Goal: Task Accomplishment & Management: Manage account settings

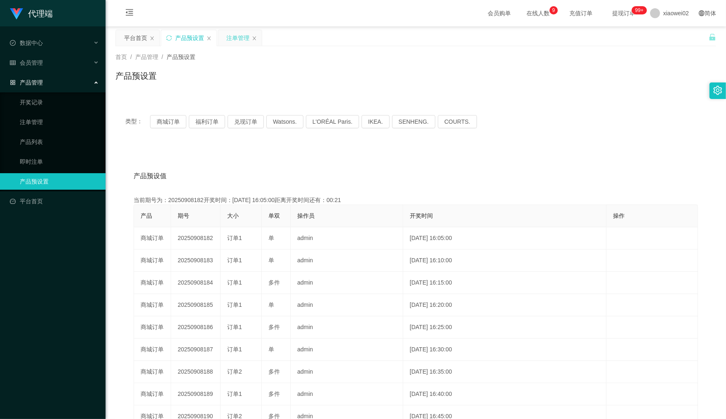
click at [225, 40] on div "注单管理" at bounding box center [240, 38] width 44 height 16
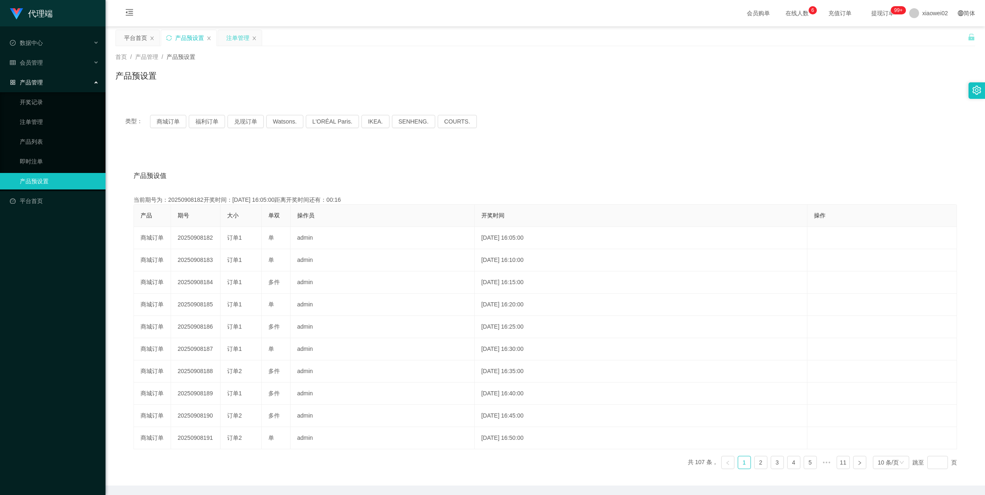
click at [239, 40] on div "注单管理" at bounding box center [237, 38] width 23 height 16
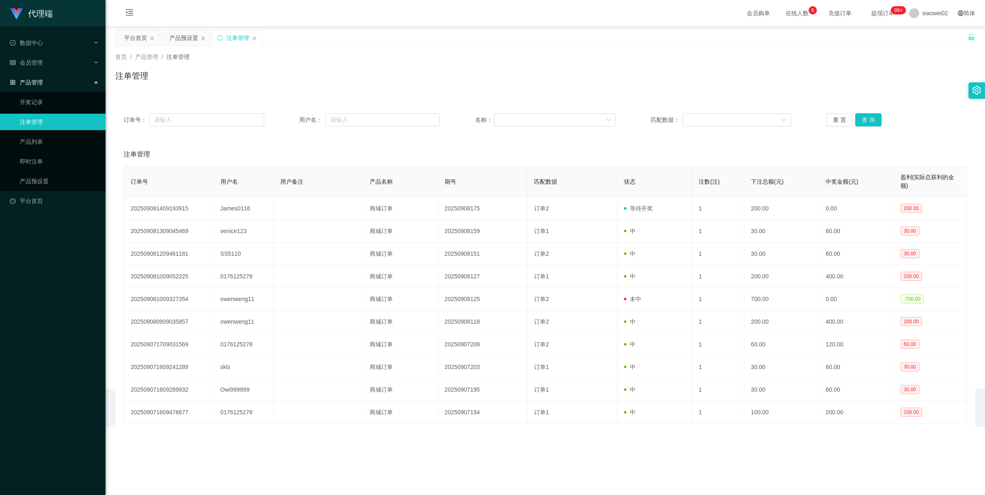
click at [239, 40] on div "注单管理" at bounding box center [237, 38] width 23 height 16
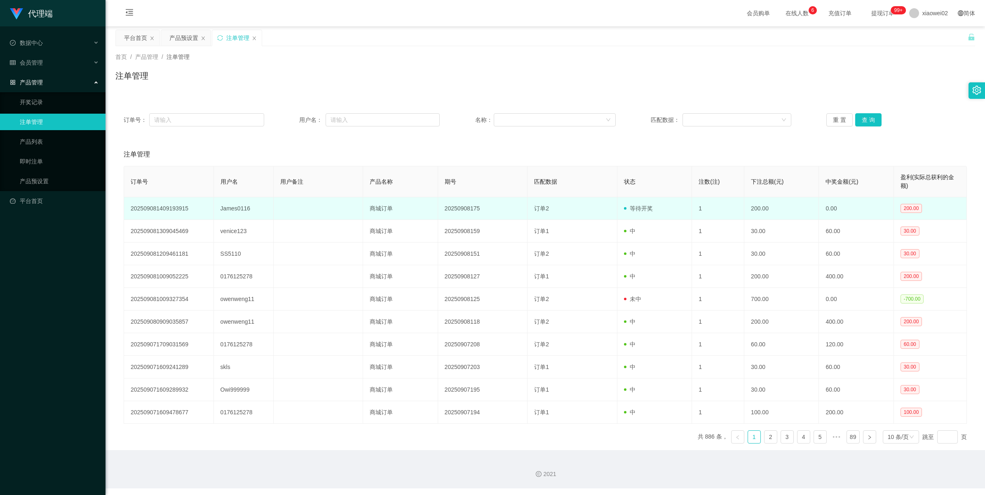
click at [234, 211] on td "James0116" at bounding box center [244, 208] width 60 height 23
copy td "James0116"
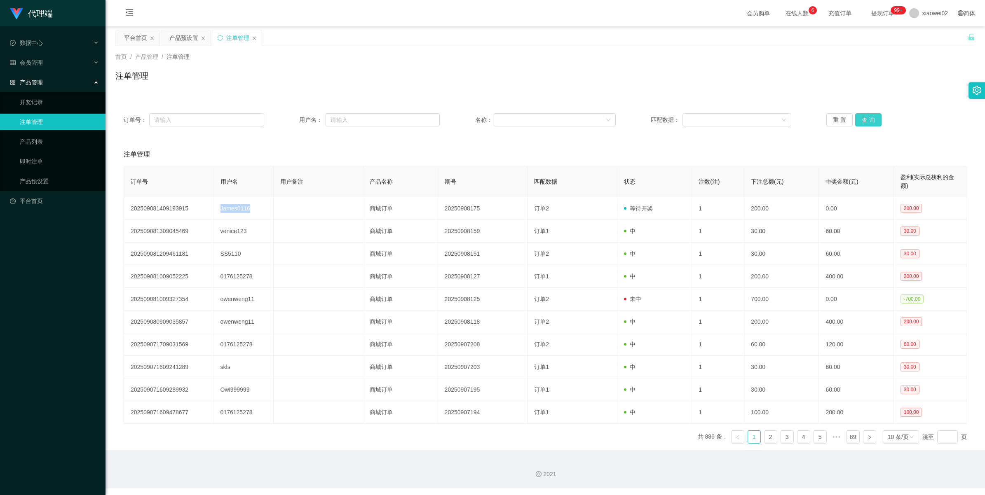
click at [725, 120] on button "查 询" at bounding box center [868, 119] width 26 height 13
click at [725, 120] on div "重 置 查 询" at bounding box center [896, 119] width 141 height 13
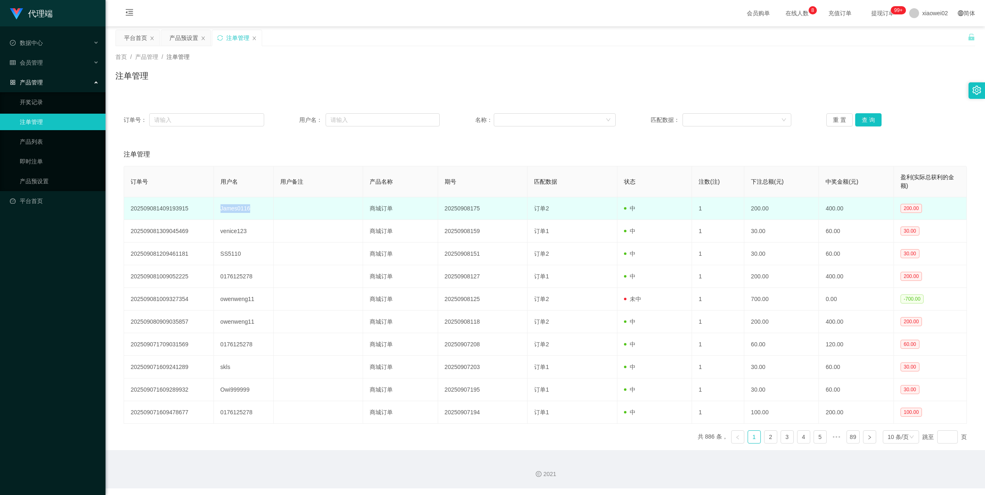
click at [230, 207] on td "James0116" at bounding box center [244, 208] width 60 height 23
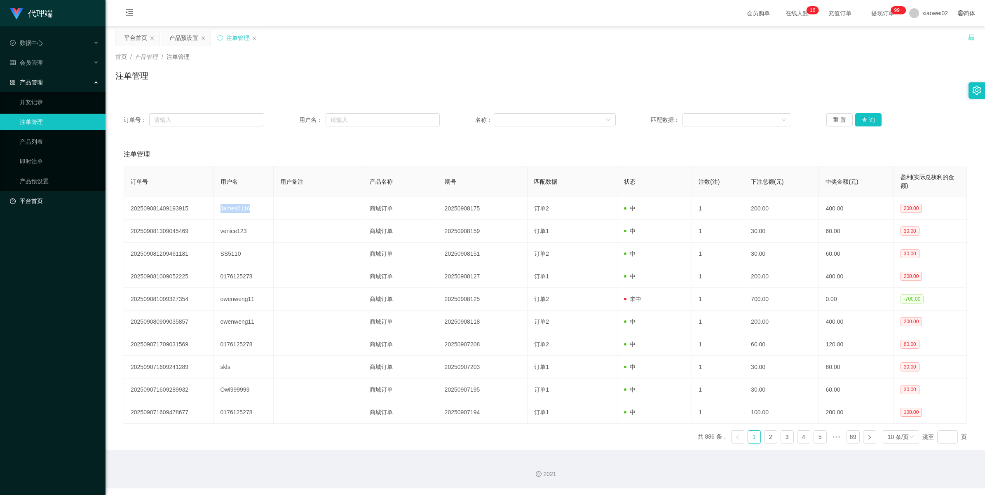
click at [28, 199] on link "平台首页" at bounding box center [54, 201] width 89 height 16
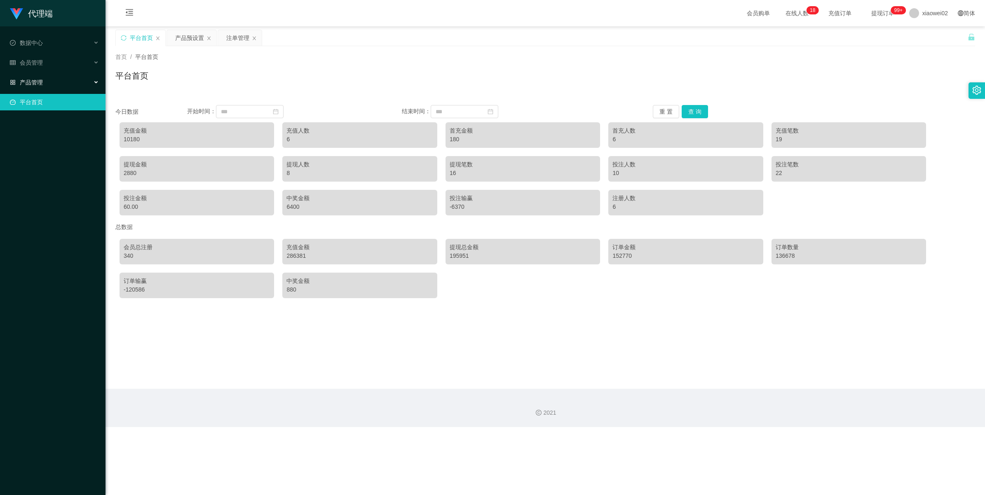
click at [34, 80] on span "产品管理" at bounding box center [26, 82] width 33 height 7
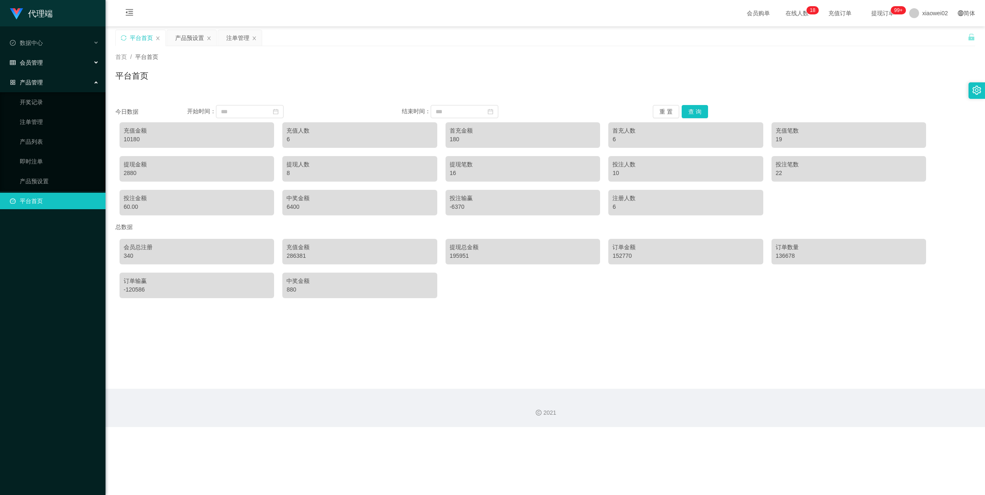
click at [36, 60] on span "会员管理" at bounding box center [26, 62] width 33 height 7
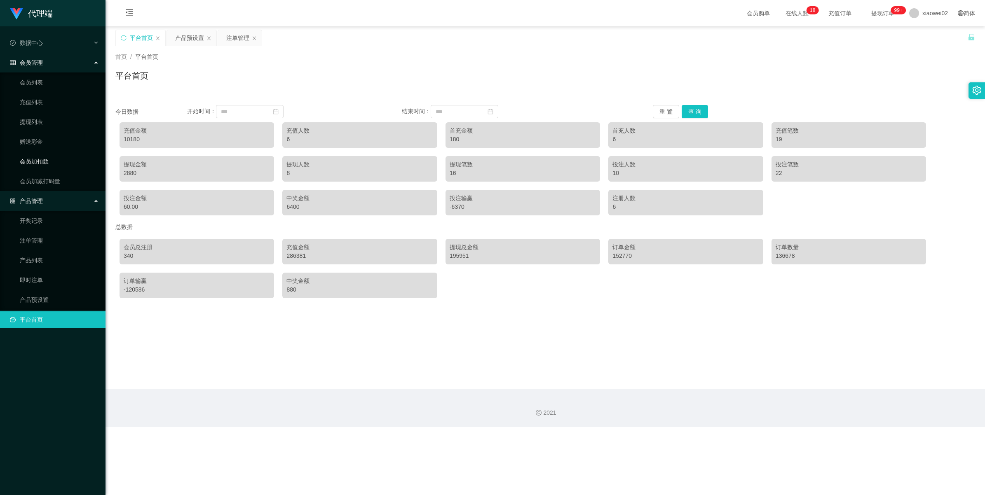
click at [29, 158] on link "会员加扣款" at bounding box center [59, 161] width 79 height 16
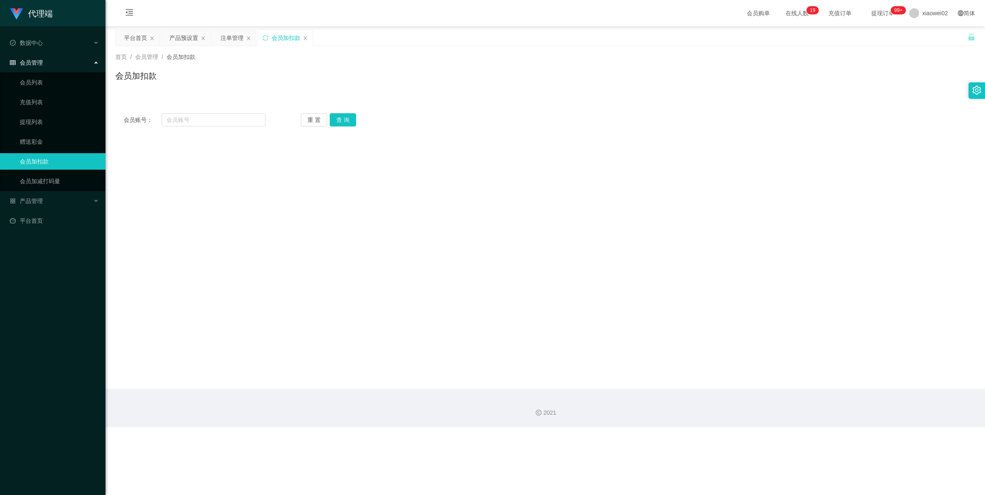
click at [218, 127] on div "会员账号： 重 置 查 询 会员账号 会员姓名 账号余额 操作类型 人工加款 人工扣款 金额 确 定" at bounding box center [545, 120] width 860 height 30
click at [216, 123] on input "text" at bounding box center [214, 119] width 104 height 13
paste input "James0116"
type input "James0116"
click at [344, 118] on button "查 询" at bounding box center [343, 119] width 26 height 13
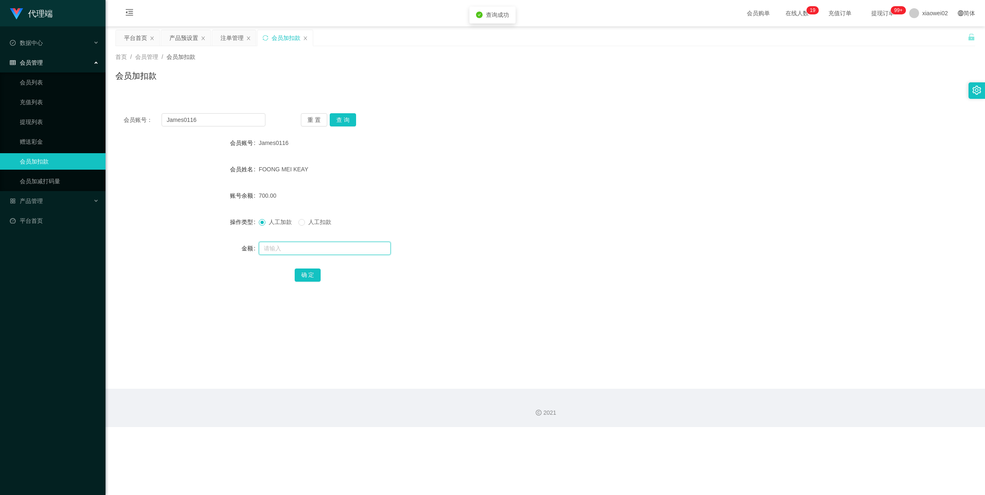
click at [273, 246] on input "text" at bounding box center [325, 248] width 132 height 13
type input "2000"
click at [337, 118] on button "查 询" at bounding box center [343, 119] width 26 height 13
click at [345, 120] on button "查 询" at bounding box center [343, 119] width 26 height 13
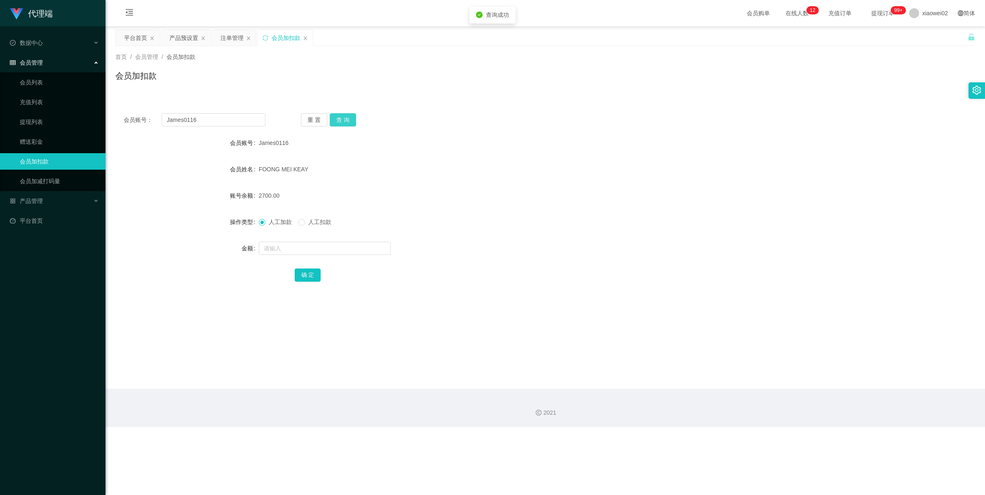
click at [345, 120] on button "查 询" at bounding box center [343, 119] width 26 height 13
click at [345, 120] on div "重 置 查 询" at bounding box center [372, 119] width 142 height 13
click at [354, 120] on button "查 询" at bounding box center [343, 119] width 26 height 13
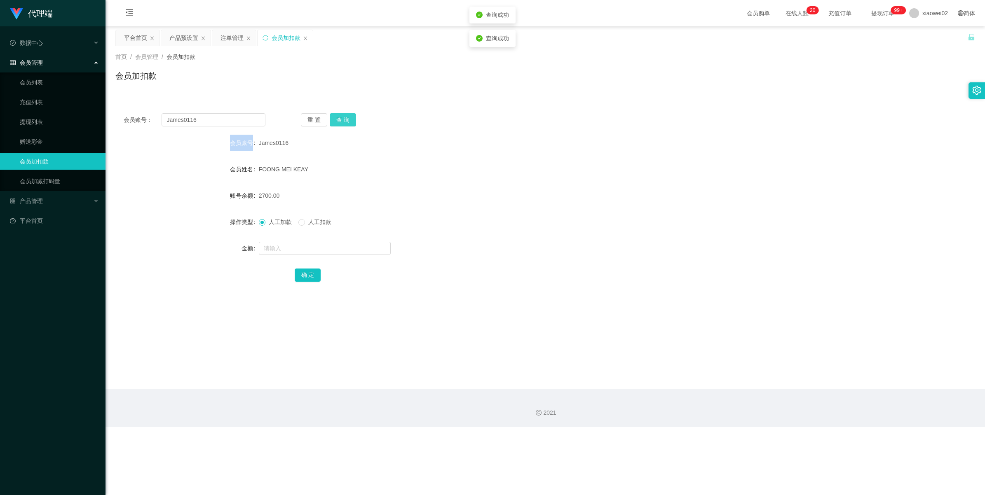
click at [354, 120] on button "查 询" at bounding box center [343, 119] width 26 height 13
click at [354, 120] on button "查 询" at bounding box center [347, 119] width 35 height 13
click at [188, 38] on div "产品预设置" at bounding box center [183, 38] width 29 height 16
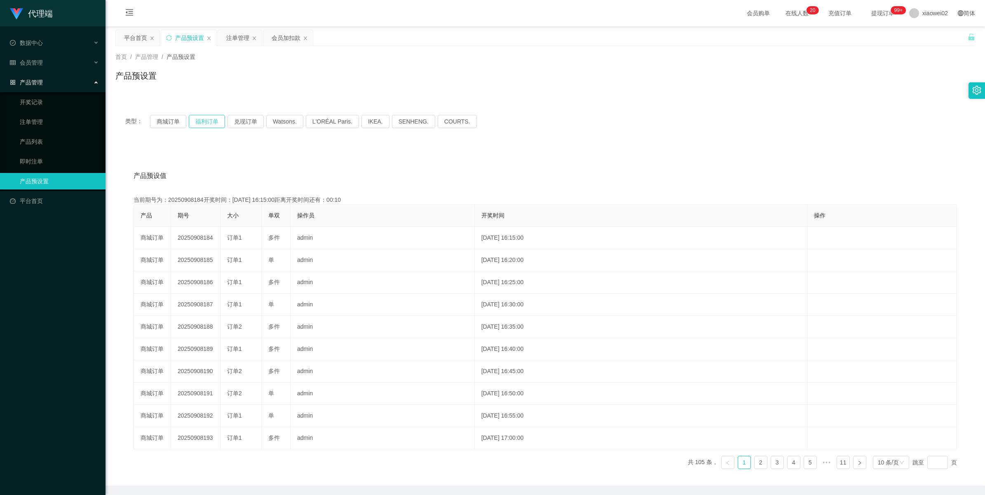
click at [203, 124] on button "福利订单" at bounding box center [207, 121] width 36 height 13
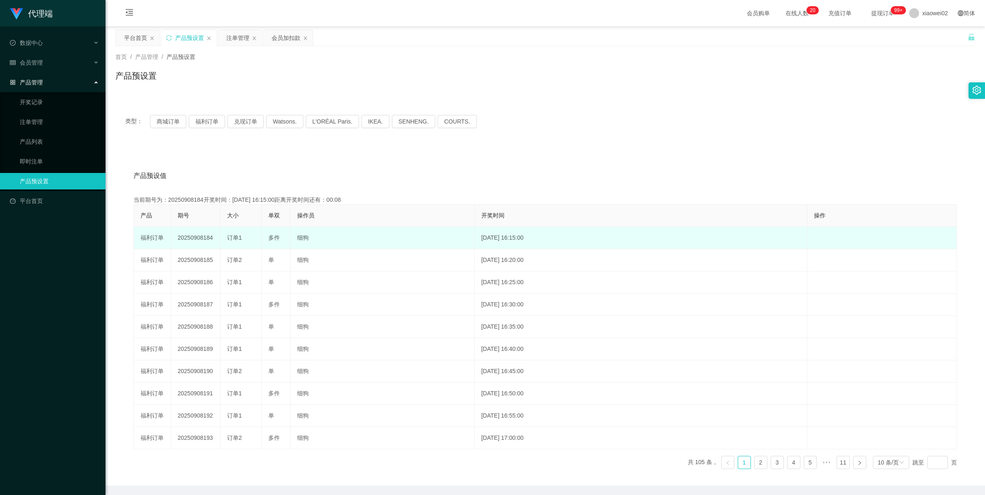
click at [195, 241] on td "20250908184" at bounding box center [195, 238] width 49 height 22
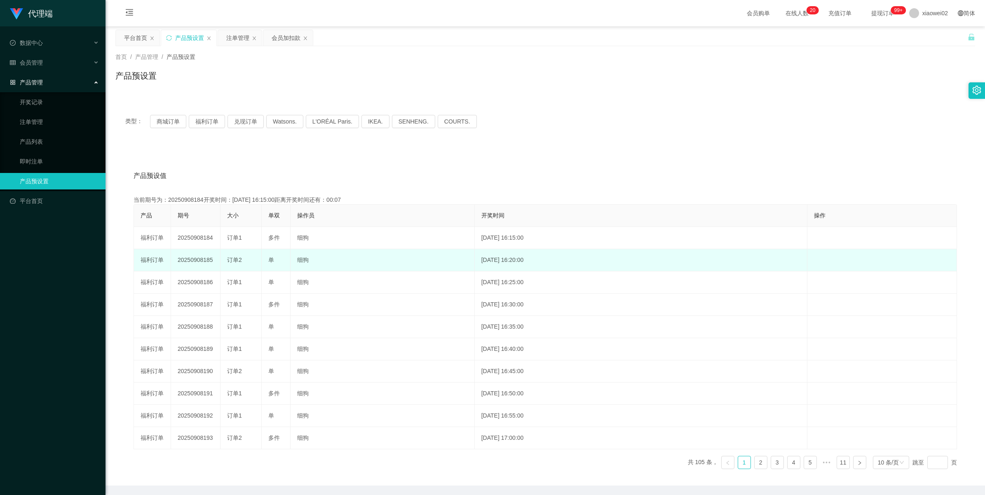
drag, startPoint x: 195, startPoint y: 241, endPoint x: 198, endPoint y: 265, distance: 24.1
click at [198, 265] on td "20250908185" at bounding box center [195, 260] width 49 height 22
click at [198, 262] on td "20250908185" at bounding box center [195, 260] width 49 height 22
copy td "20250908185"
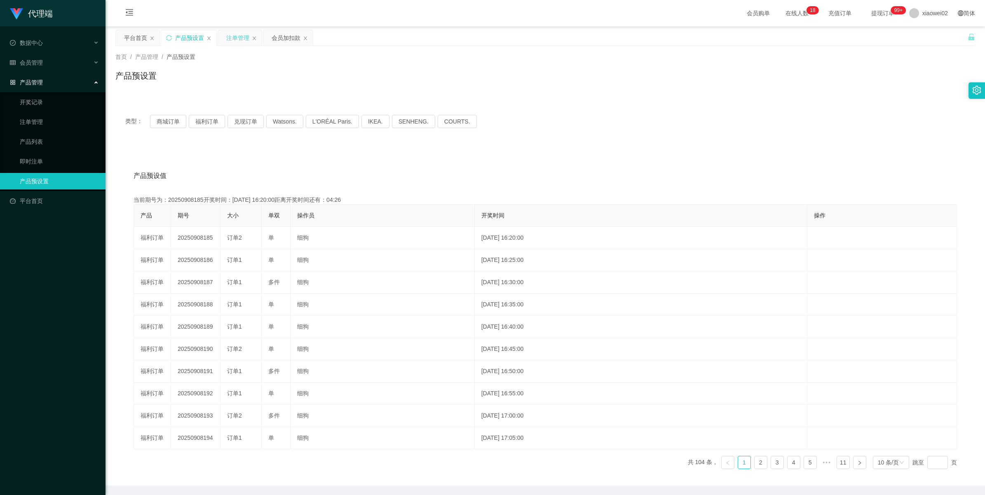
click at [228, 35] on div "注单管理" at bounding box center [237, 38] width 23 height 16
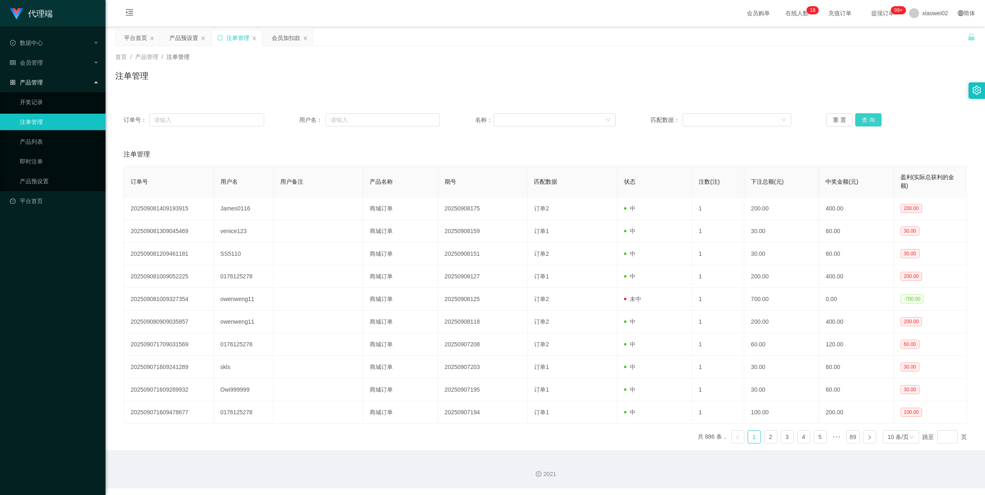
click at [725, 120] on button "查 询" at bounding box center [868, 119] width 26 height 13
click at [725, 120] on div "重 置 查 询" at bounding box center [896, 119] width 141 height 13
click at [725, 120] on button "查 询" at bounding box center [872, 119] width 35 height 13
click at [725, 120] on div "重 置 查 询" at bounding box center [896, 119] width 141 height 13
click at [725, 120] on button "查 询" at bounding box center [868, 119] width 26 height 13
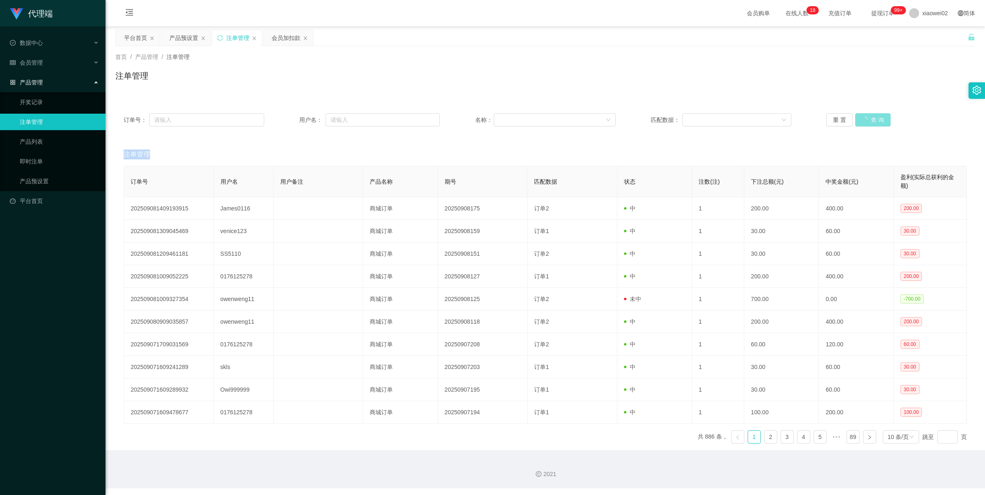
click at [725, 120] on div "重 置 查 询" at bounding box center [896, 119] width 141 height 13
click at [725, 120] on button "查 询" at bounding box center [872, 119] width 35 height 13
click at [725, 115] on button "查 询" at bounding box center [868, 119] width 26 height 13
click at [725, 115] on div "重 置 查 询" at bounding box center [896, 119] width 141 height 13
click at [725, 115] on button "查 询" at bounding box center [868, 119] width 26 height 13
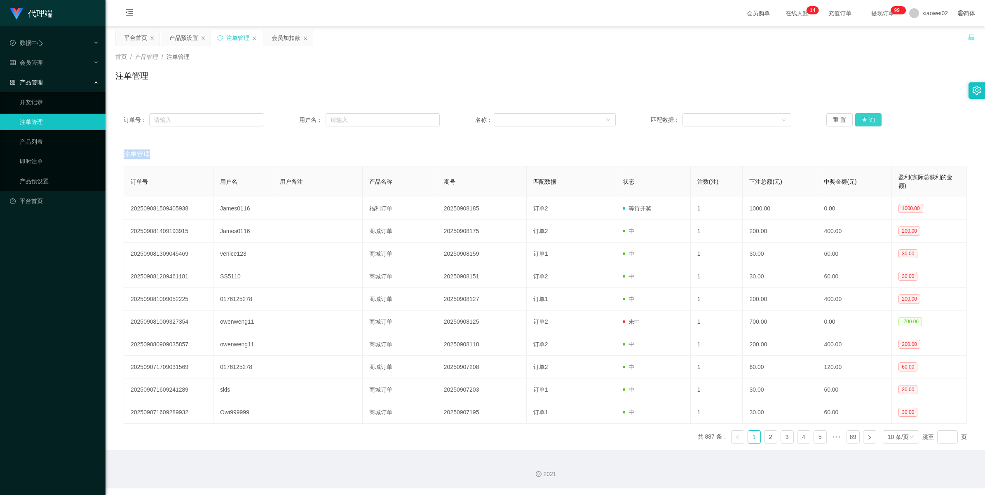
click at [725, 115] on div "重 置 查 询" at bounding box center [896, 119] width 141 height 13
click at [725, 115] on button "查 询" at bounding box center [868, 119] width 26 height 13
click at [725, 115] on div "重 置 查 询" at bounding box center [896, 119] width 141 height 13
click at [725, 115] on button "查 询" at bounding box center [868, 119] width 26 height 13
click at [725, 115] on div "重 置 查 询" at bounding box center [896, 119] width 141 height 13
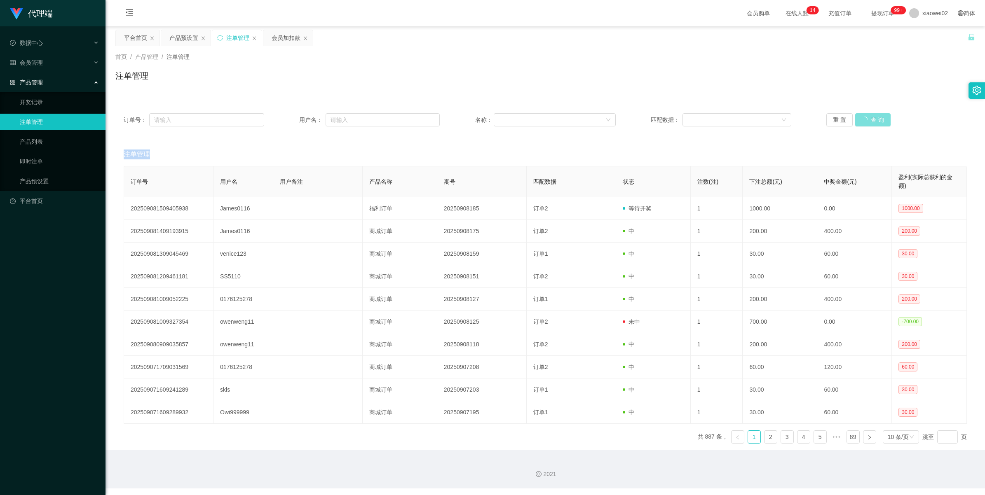
click at [725, 115] on button "查 询" at bounding box center [872, 119] width 35 height 13
click at [725, 115] on div "重 置 查 询" at bounding box center [896, 119] width 141 height 13
